Goal: Navigation & Orientation: Find specific page/section

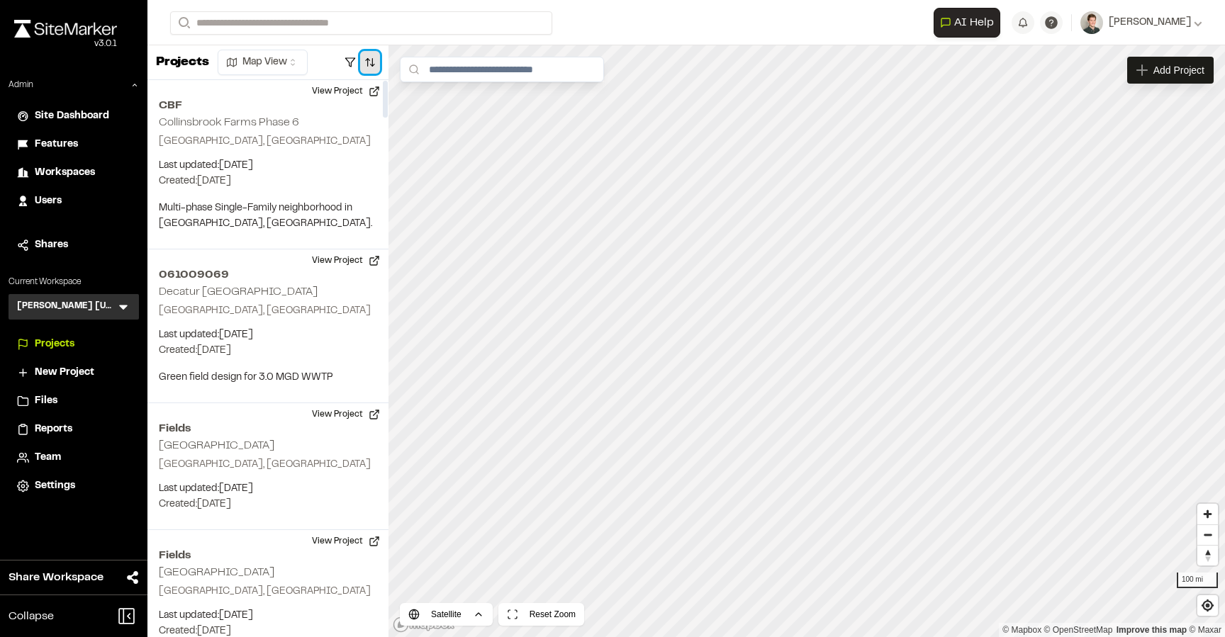
click at [374, 58] on button "button" at bounding box center [370, 62] width 20 height 23
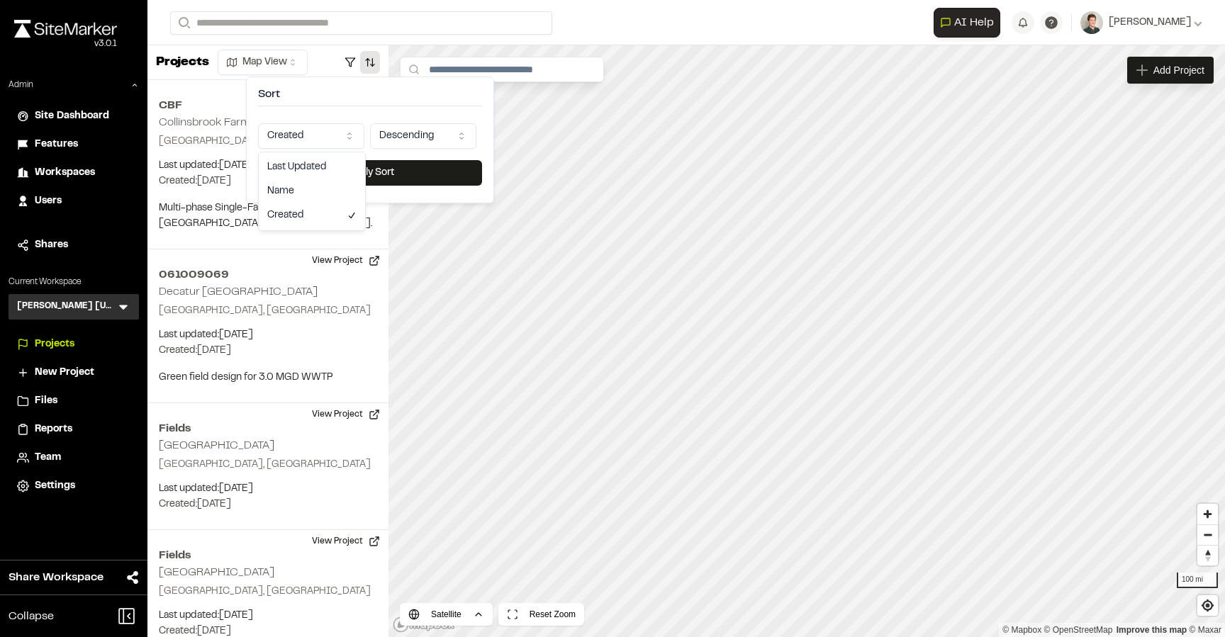
click at [317, 124] on html "Close sidebar v 3.0.1 Admin Site Dashboard Features Workspaces Users Shares Cur…" at bounding box center [612, 318] width 1225 height 637
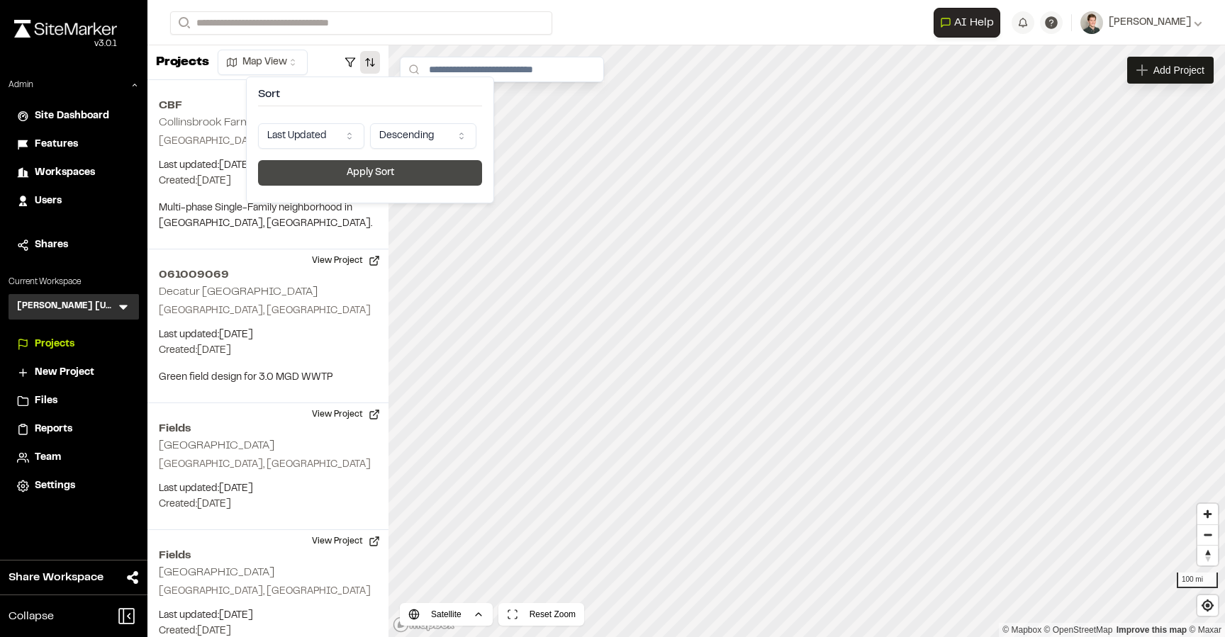
click at [337, 172] on button "Apply Sort" at bounding box center [370, 173] width 224 height 26
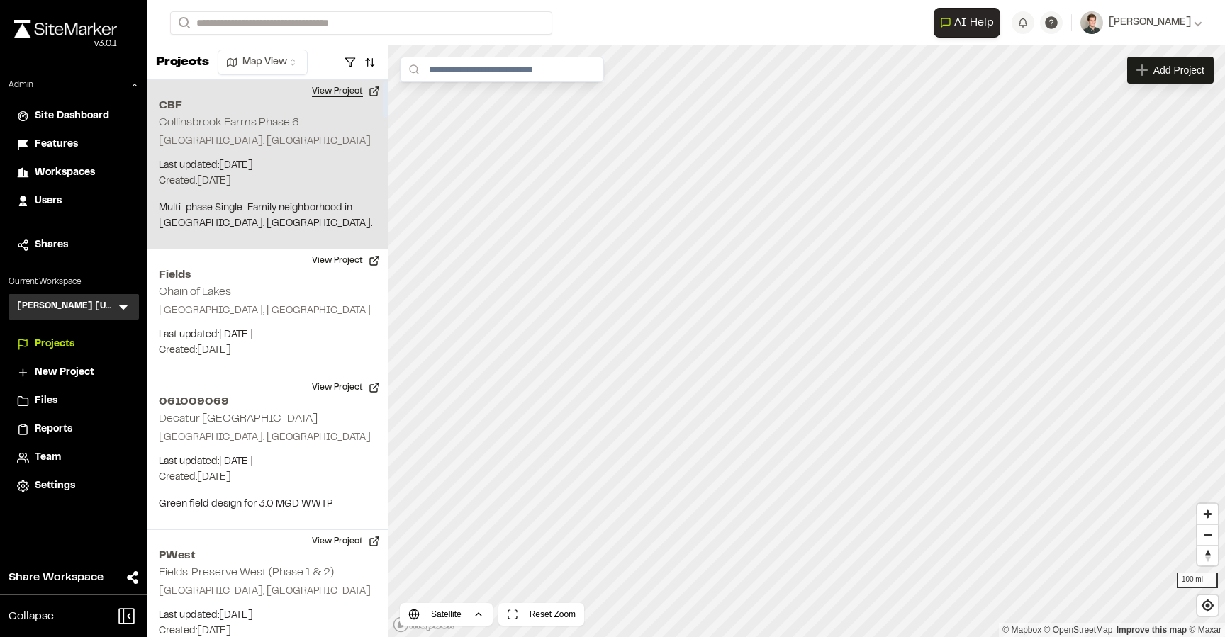
click at [358, 90] on button "View Project" at bounding box center [345, 91] width 85 height 23
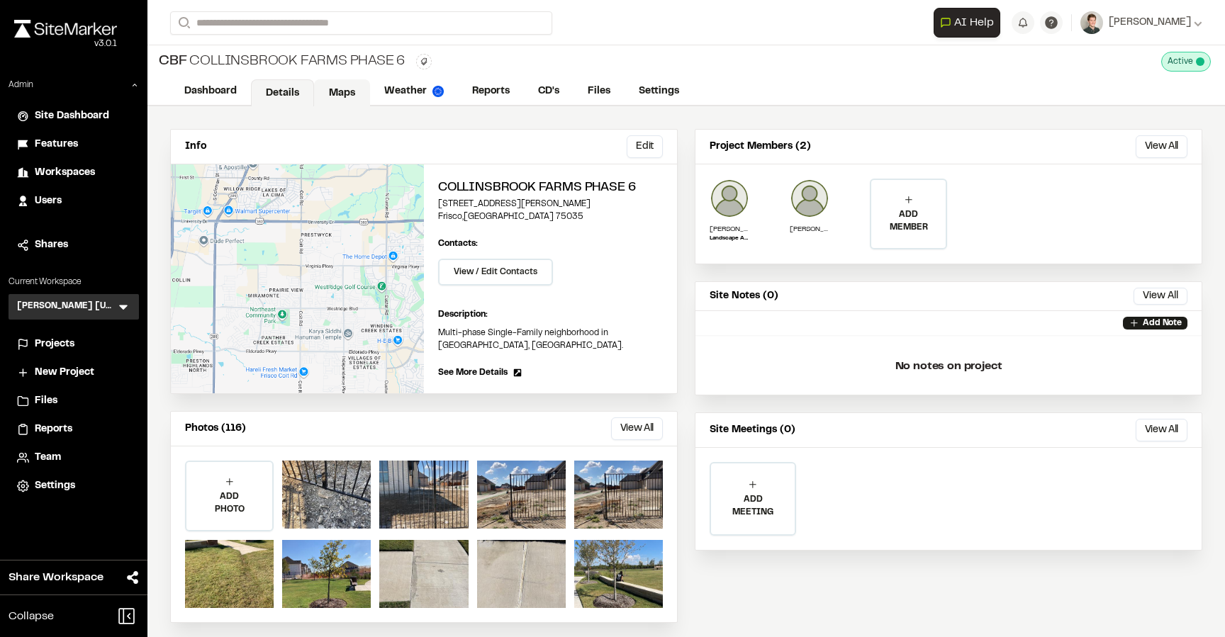
click at [334, 87] on link "Maps" at bounding box center [342, 92] width 56 height 27
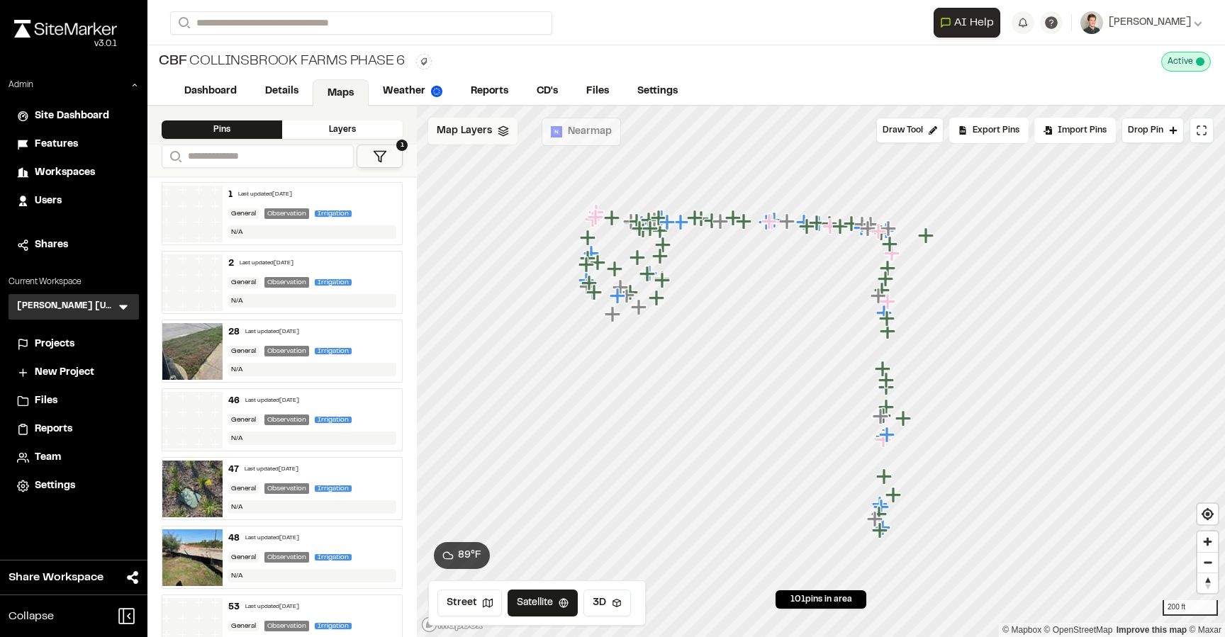
click at [473, 128] on span "Map Layers" at bounding box center [464, 131] width 55 height 16
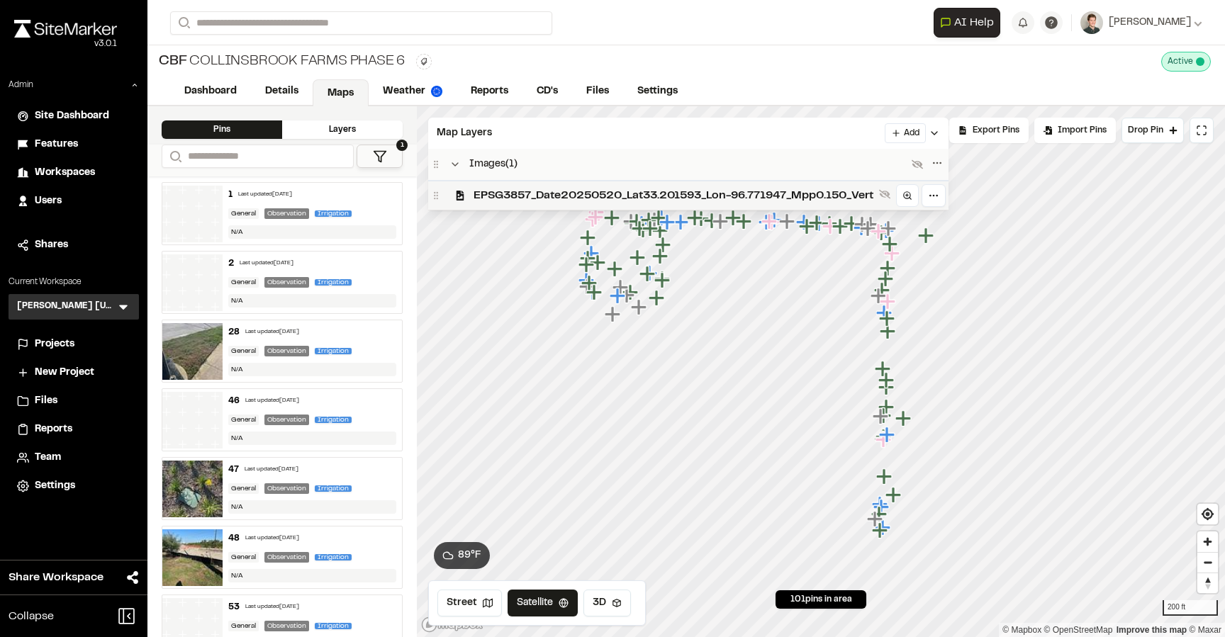
click at [498, 182] on div "EPSG3857_Date20250520_Lat33.201593_Lon-96.771947_Mpp0.150_Vert" at bounding box center [688, 195] width 520 height 30
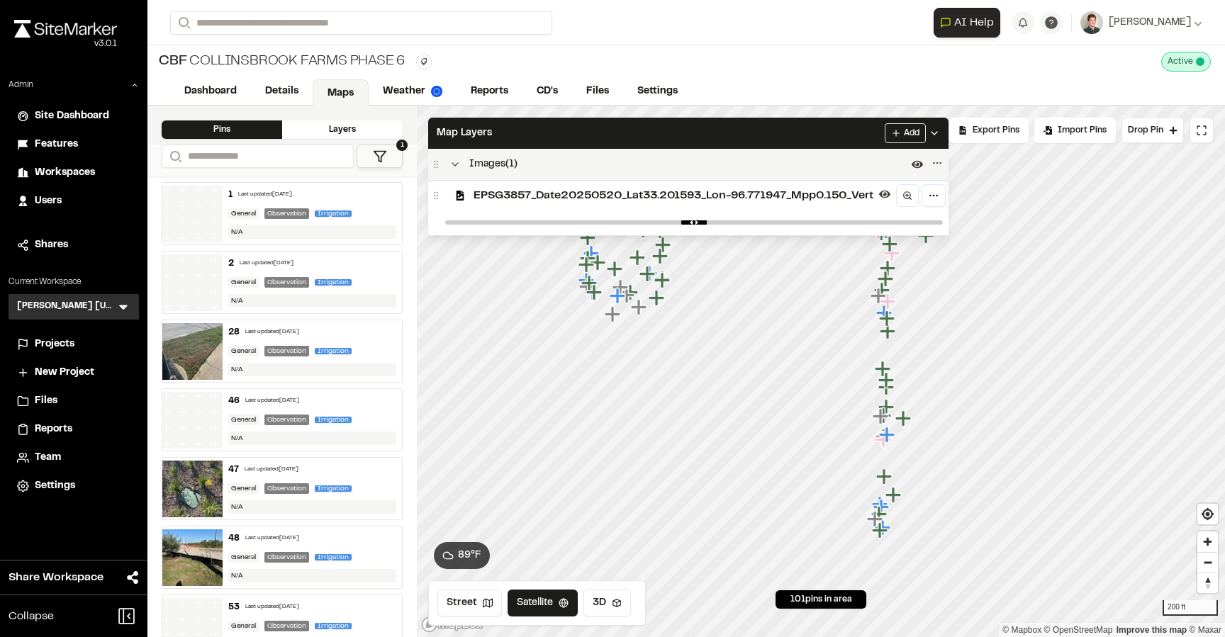
click at [527, 149] on div "Images ( 1 )" at bounding box center [688, 164] width 520 height 31
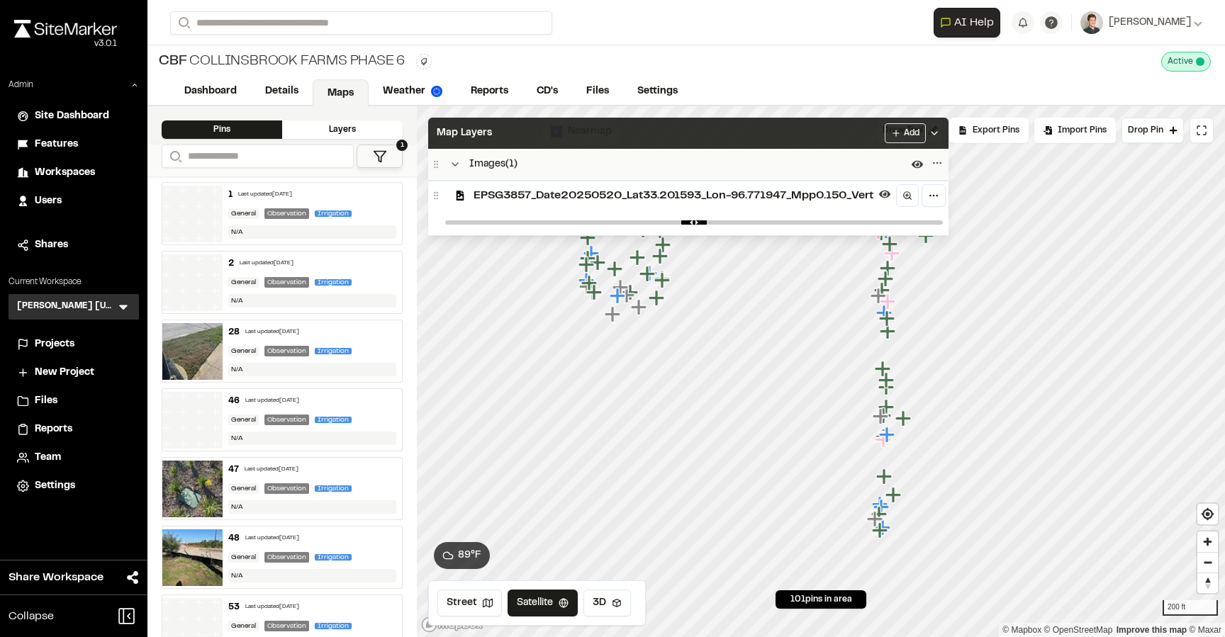
click at [539, 140] on div "Map Layers Add" at bounding box center [688, 133] width 520 height 31
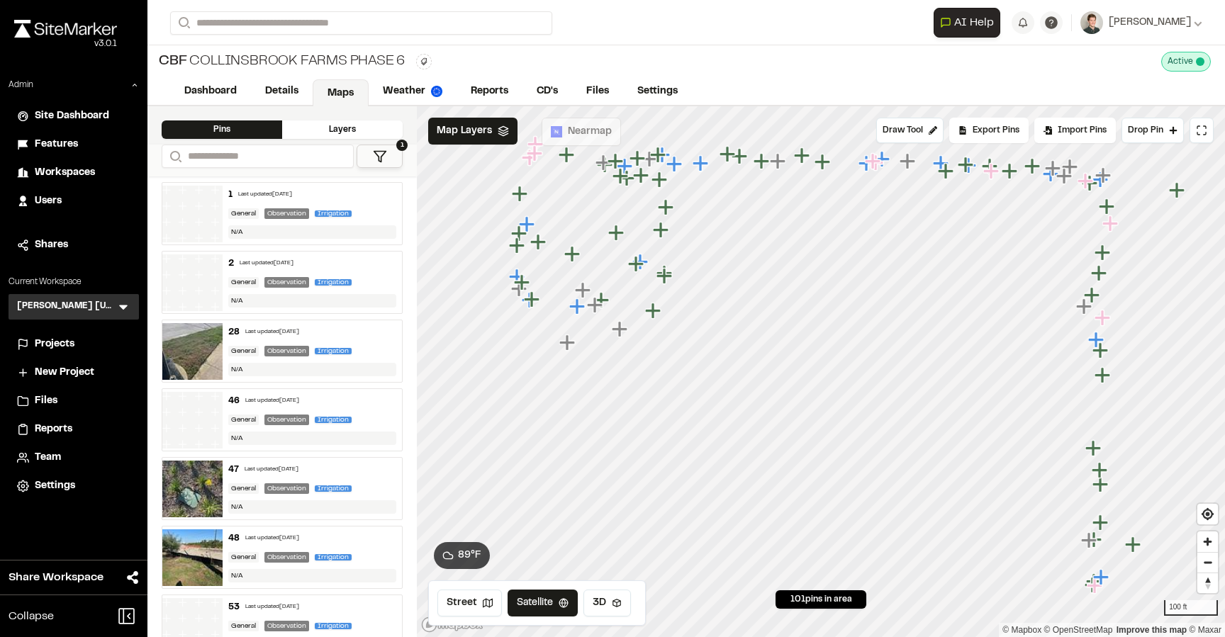
click at [264, 328] on div "28 Last updated Oct 7, 2025 General Observation Irrigation N/A" at bounding box center [313, 351] width 180 height 62
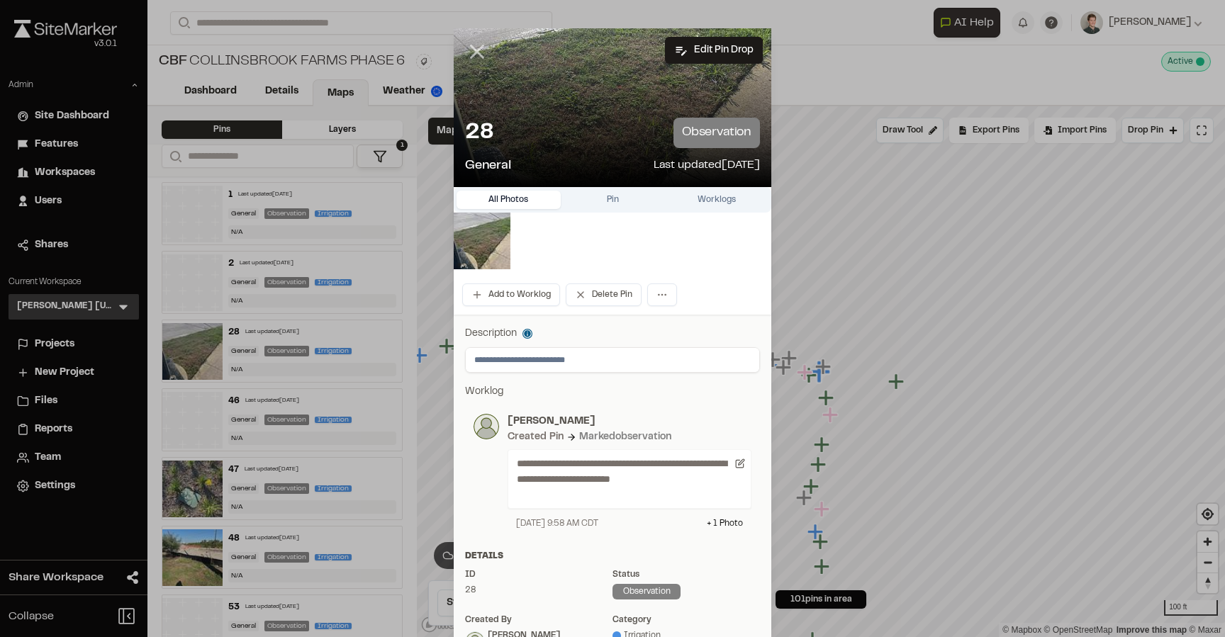
click at [478, 50] on line at bounding box center [477, 52] width 12 height 12
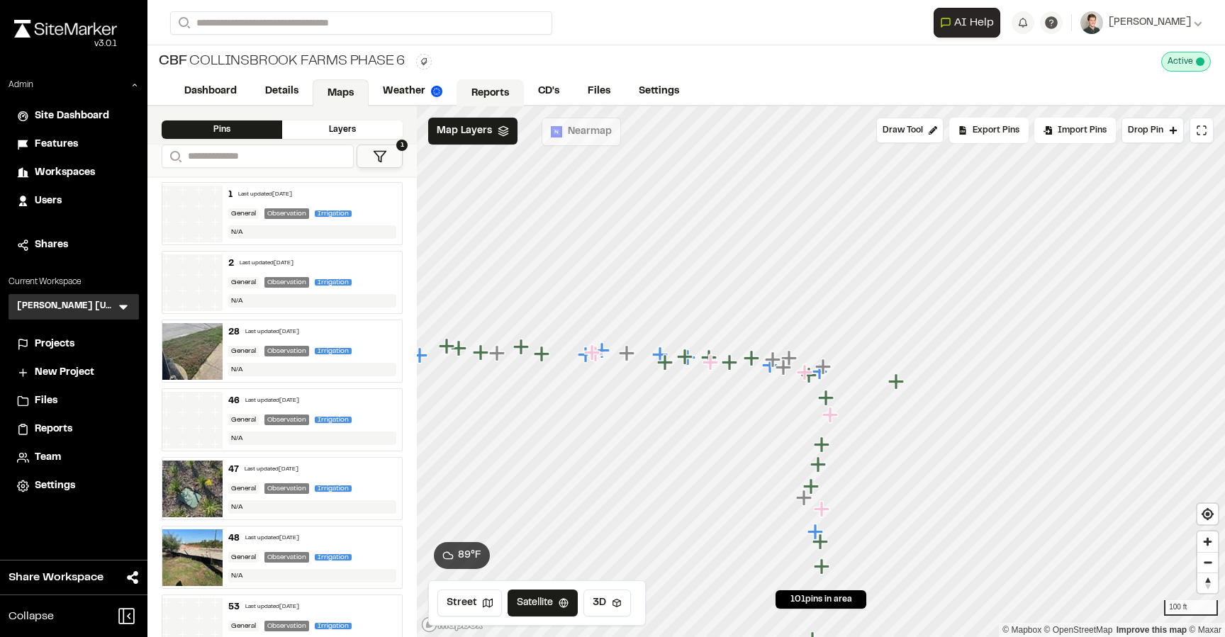
click at [485, 89] on link "Reports" at bounding box center [489, 92] width 67 height 27
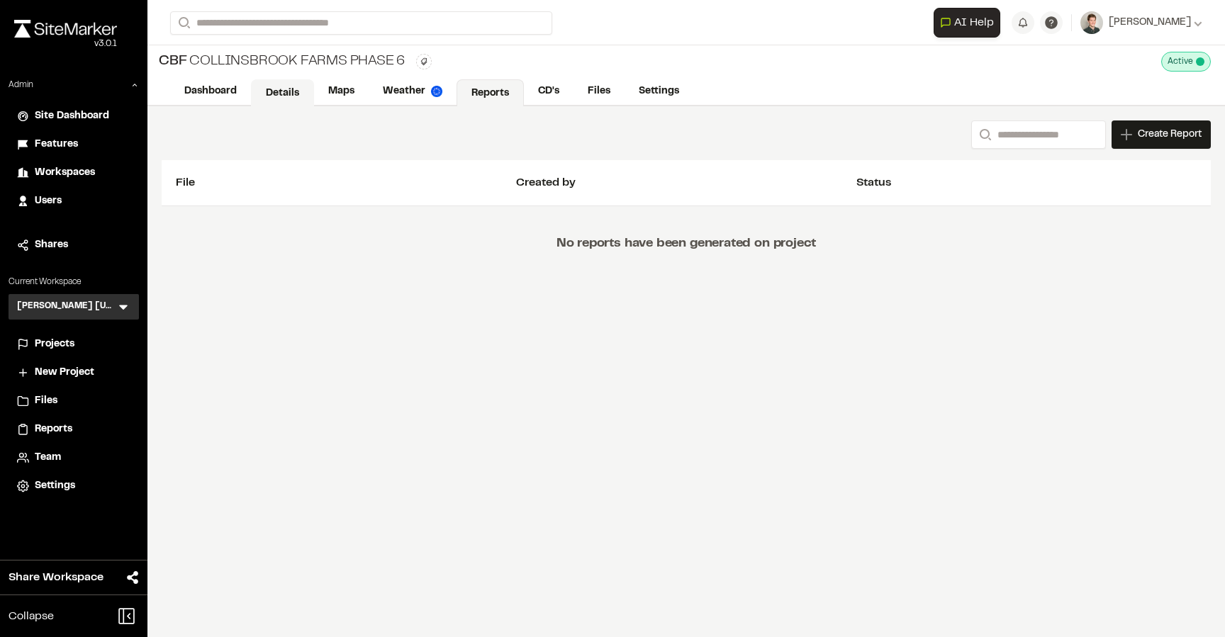
click at [303, 100] on link "Details" at bounding box center [282, 92] width 63 height 27
